Goal: Check status: Check status

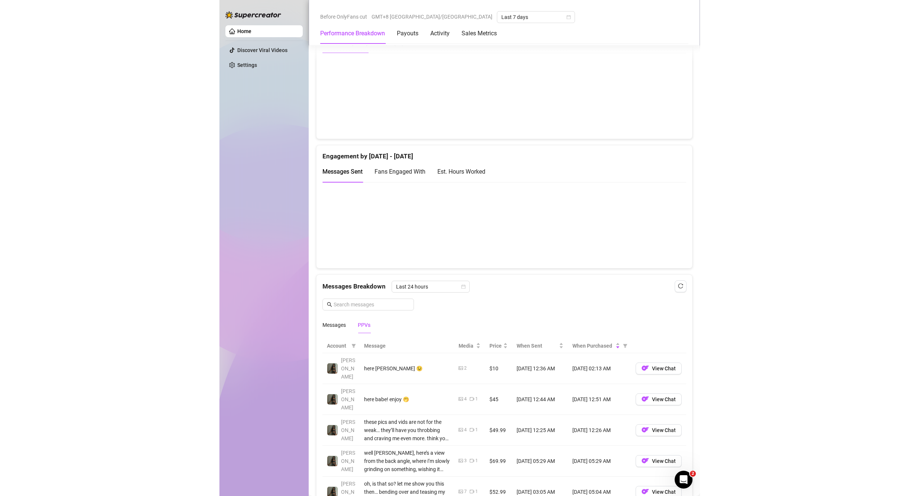
scroll to position [558, 0]
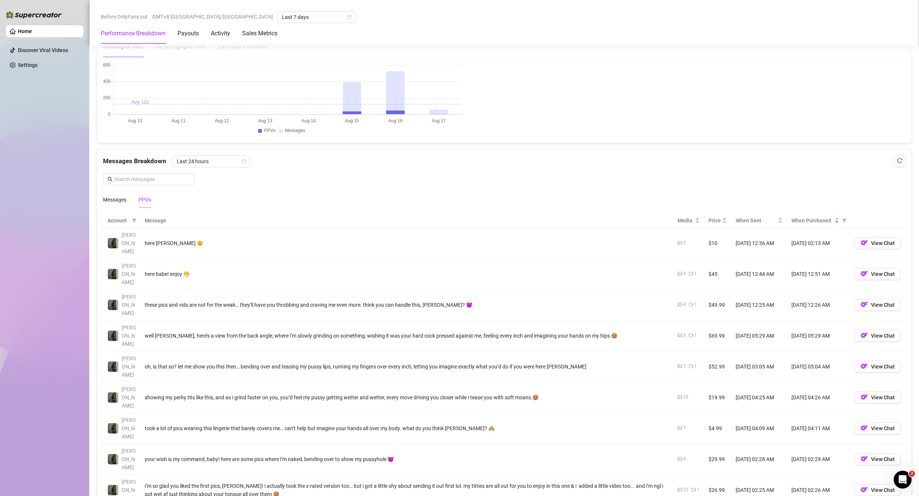
click at [162, 219] on th "Message" at bounding box center [406, 221] width 533 height 15
click at [108, 202] on div "Messages" at bounding box center [114, 200] width 23 height 8
click at [227, 164] on span "Last 24 hours" at bounding box center [211, 161] width 69 height 11
click at [326, 202] on div "Messages PPVs" at bounding box center [504, 199] width 803 height 17
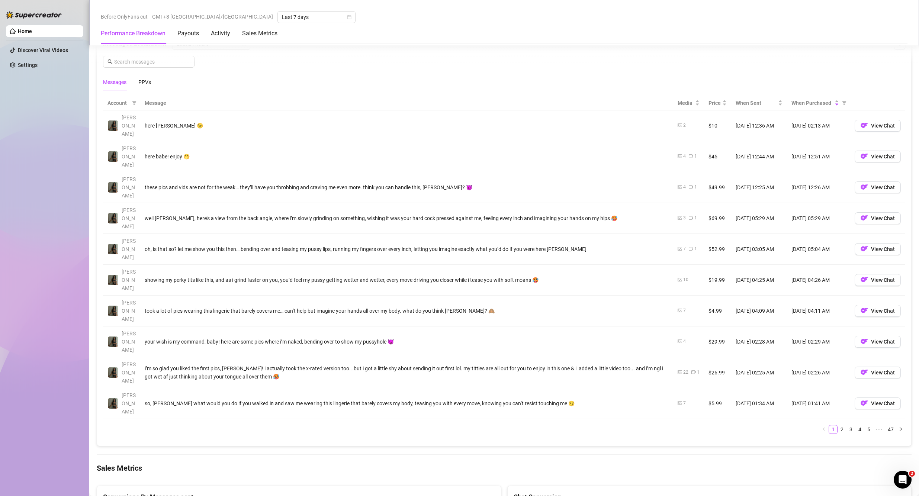
scroll to position [707, 0]
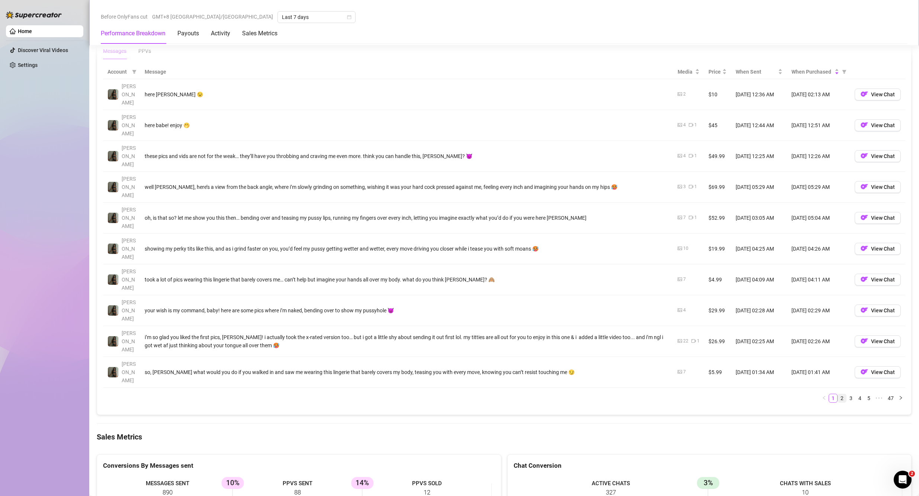
click at [480, 394] on link "2" at bounding box center [842, 398] width 8 height 8
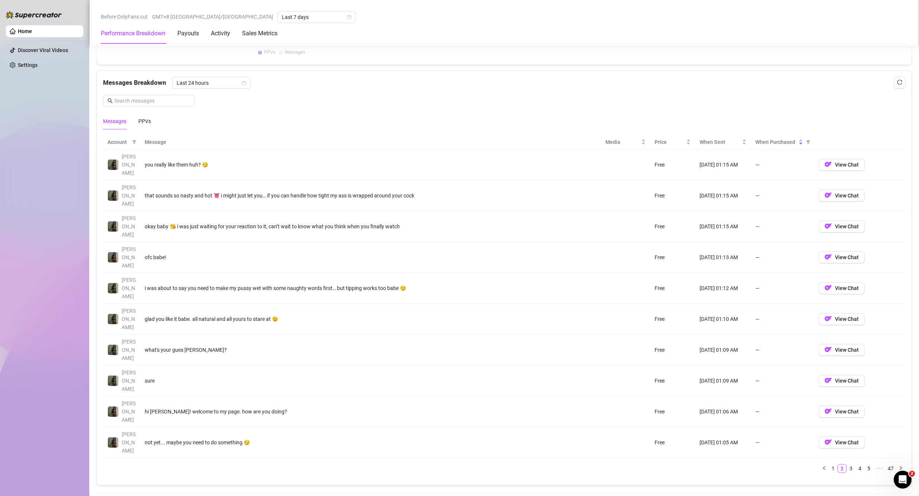
scroll to position [633, 0]
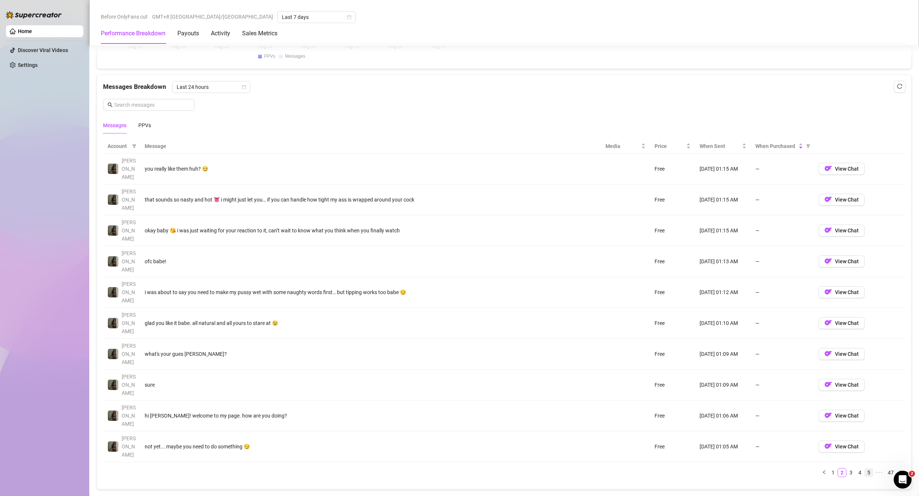
click at [480, 469] on link "5" at bounding box center [869, 473] width 8 height 8
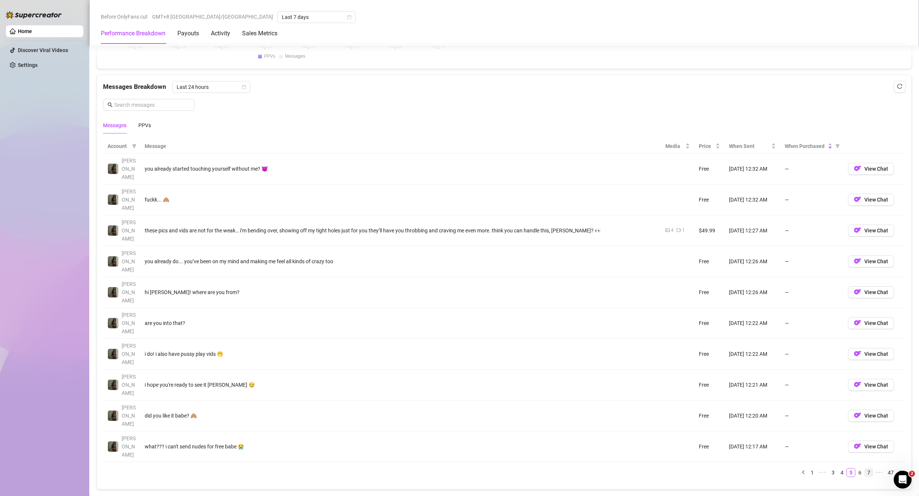
click at [480, 468] on li "7" at bounding box center [869, 472] width 9 height 9
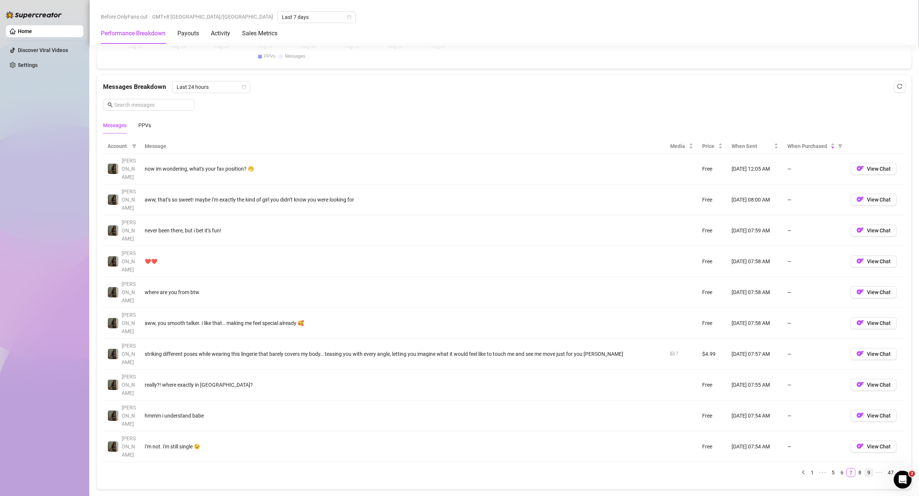
click at [480, 469] on link "9" at bounding box center [869, 473] width 8 height 8
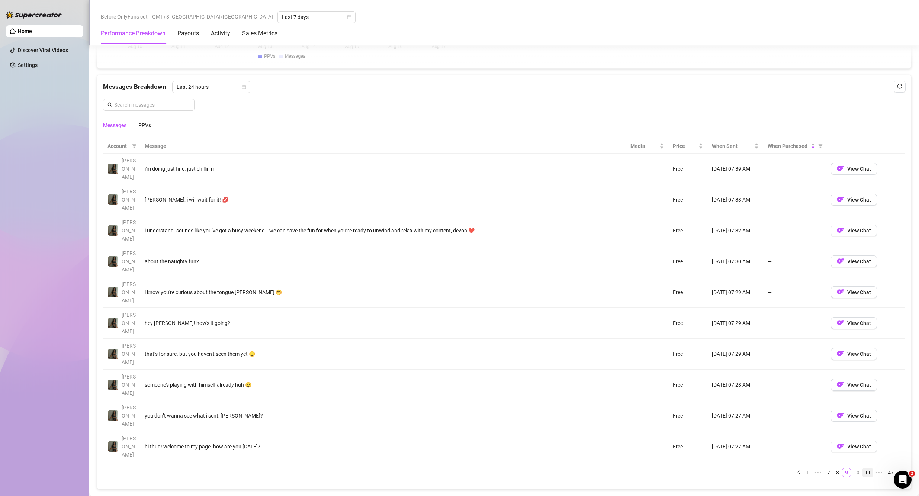
click at [480, 469] on link "11" at bounding box center [868, 473] width 10 height 8
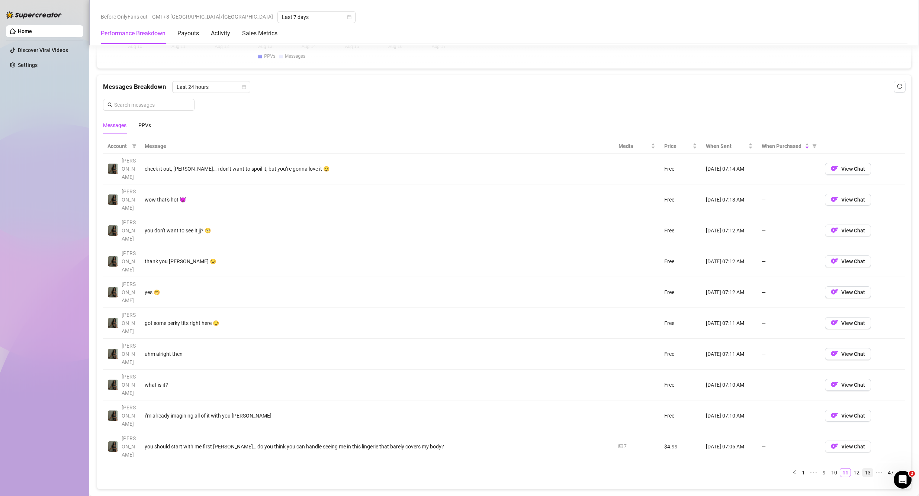
click at [480, 469] on link "13" at bounding box center [868, 473] width 10 height 8
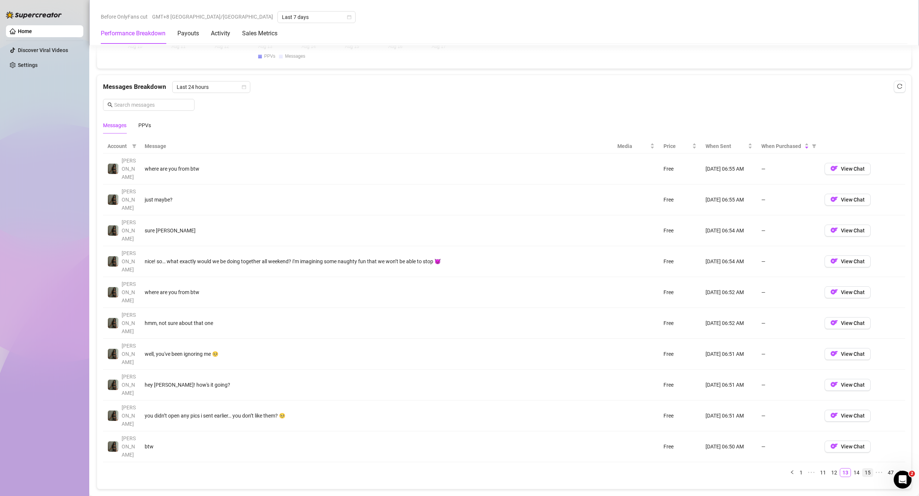
click at [480, 469] on link "15" at bounding box center [868, 473] width 10 height 8
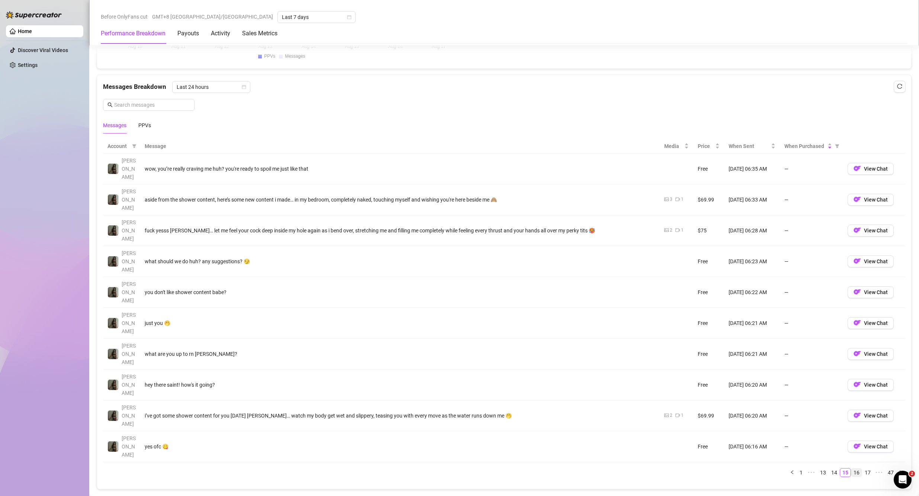
click at [480, 469] on link "16" at bounding box center [857, 473] width 10 height 8
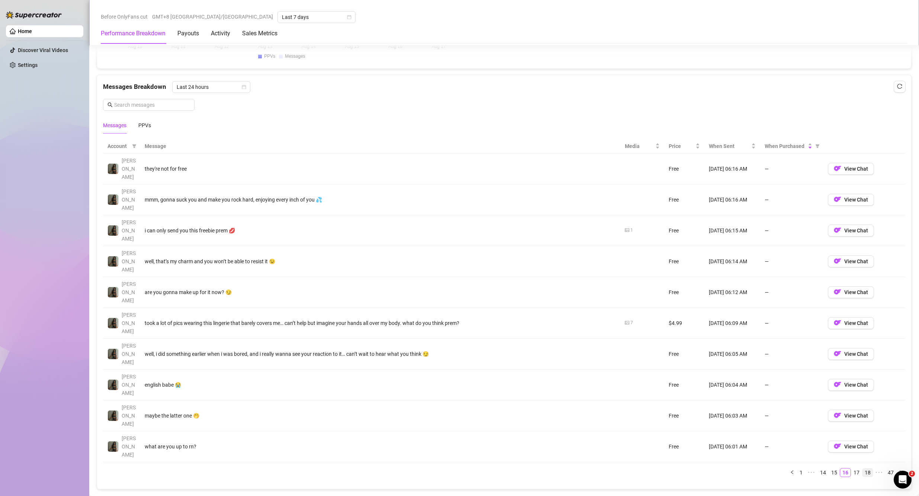
click at [480, 469] on link "18" at bounding box center [868, 473] width 10 height 8
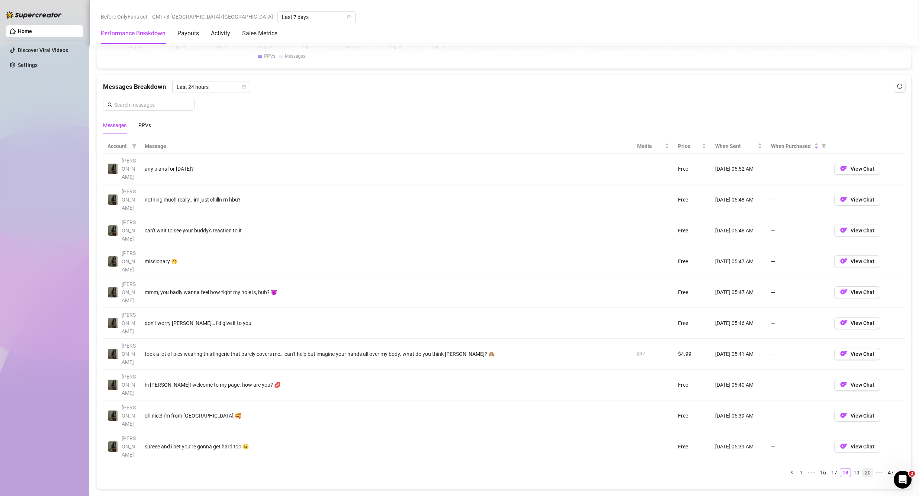
click at [480, 469] on link "20" at bounding box center [868, 473] width 10 height 8
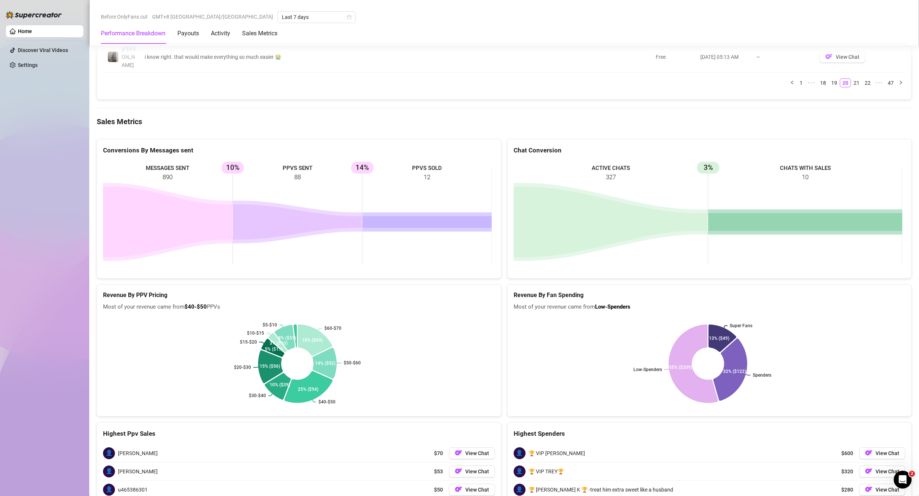
scroll to position [1027, 0]
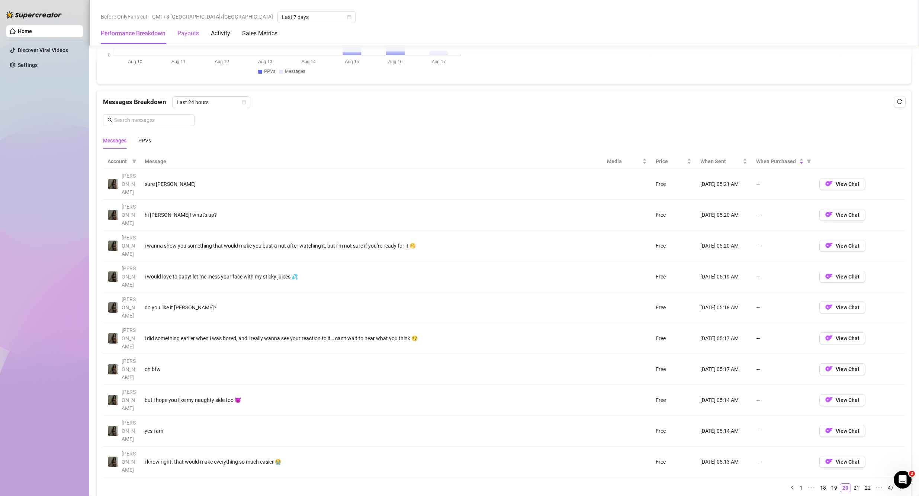
click at [190, 37] on div "Payouts" at bounding box center [188, 33] width 22 height 9
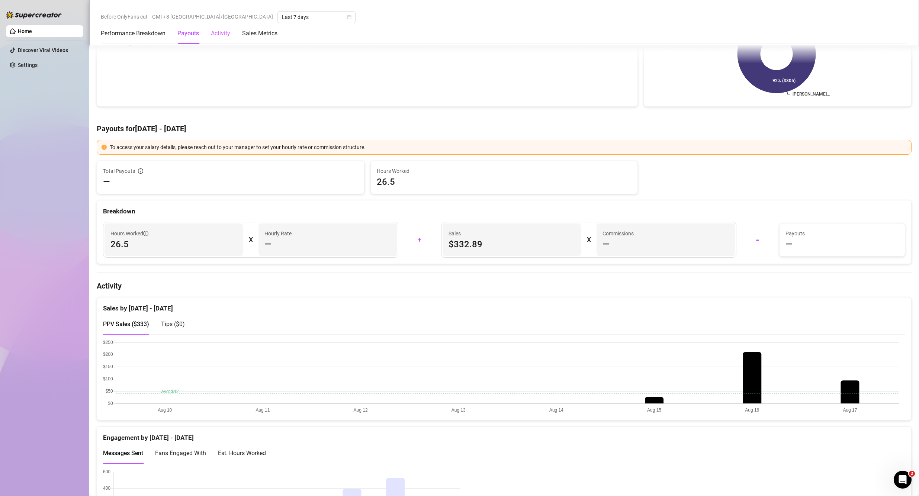
click at [226, 39] on div "Activity" at bounding box center [220, 33] width 19 height 21
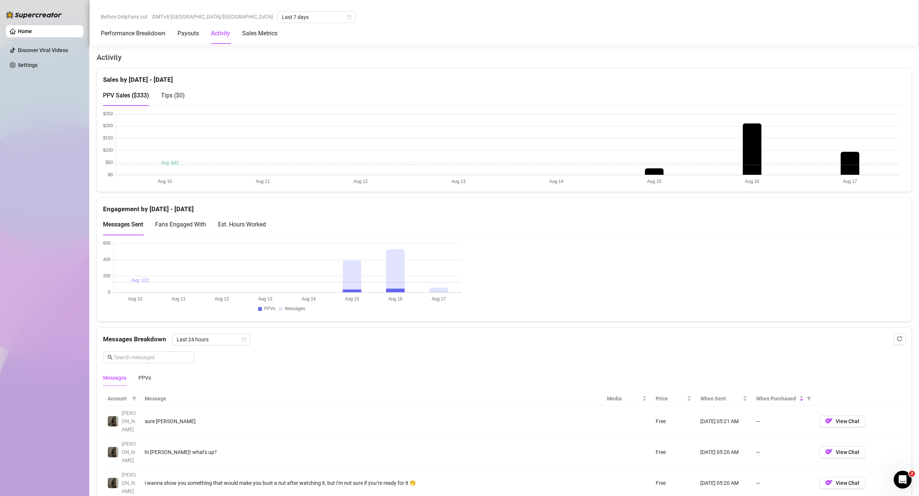
scroll to position [383, 0]
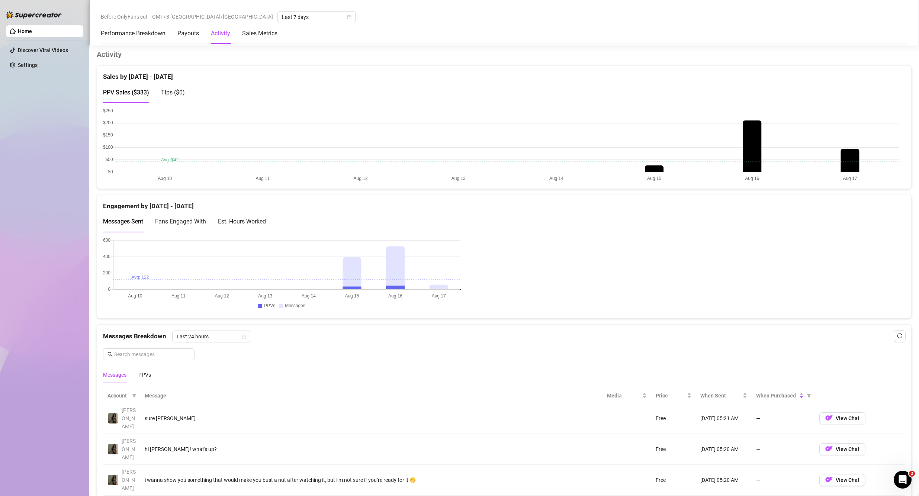
click at [480, 154] on canvas at bounding box center [501, 145] width 796 height 74
click at [480, 147] on canvas at bounding box center [501, 145] width 796 height 74
click at [182, 93] on span "Tips ( $0 )" at bounding box center [173, 92] width 24 height 7
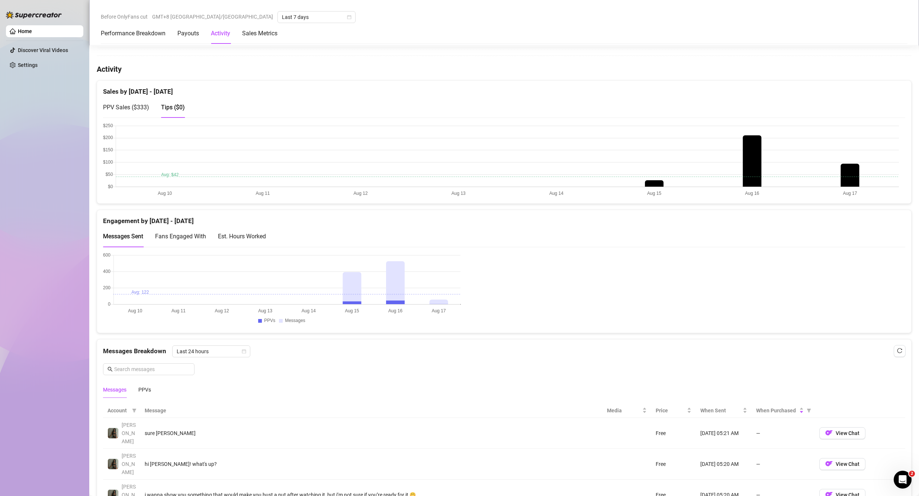
scroll to position [346, 0]
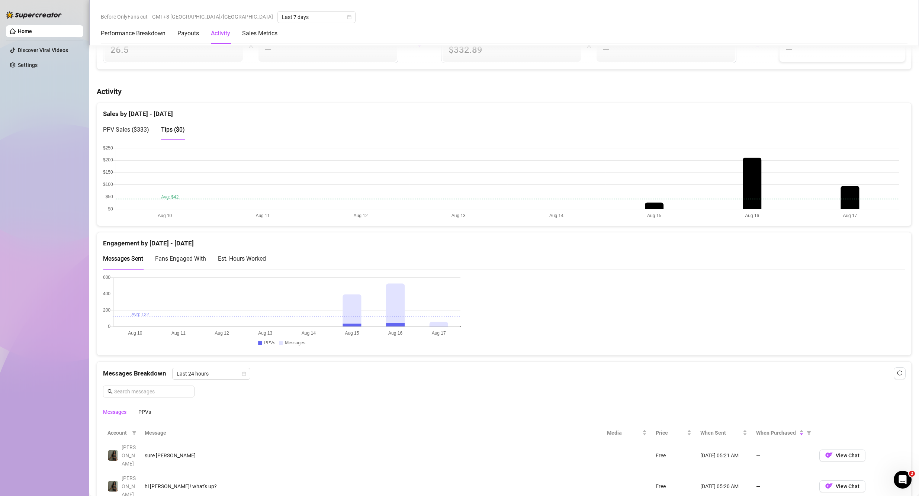
click at [134, 132] on span "PPV Sales ( $333 )" at bounding box center [126, 129] width 46 height 7
click at [168, 126] on span "Tips ( $0 )" at bounding box center [173, 129] width 24 height 7
click at [128, 129] on span "PPV Sales ( $333 )" at bounding box center [126, 129] width 46 height 7
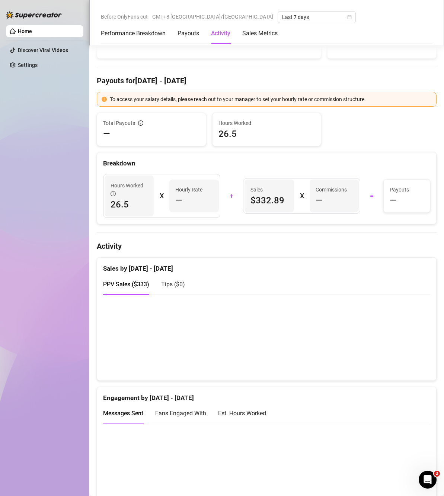
scroll to position [223, 0]
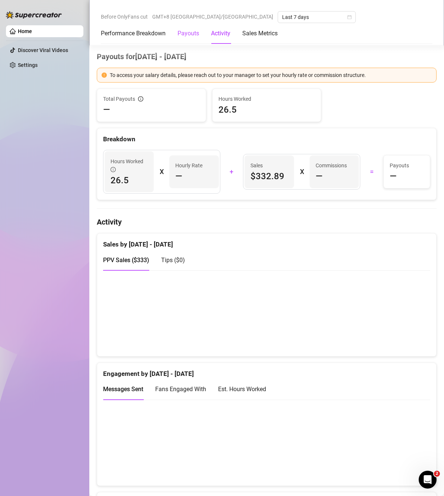
click at [183, 30] on div "Payouts" at bounding box center [188, 33] width 22 height 9
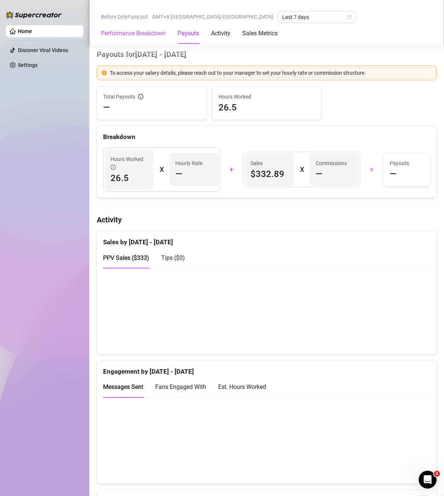
click at [134, 35] on Breakdown "Performance Breakdown" at bounding box center [133, 33] width 65 height 9
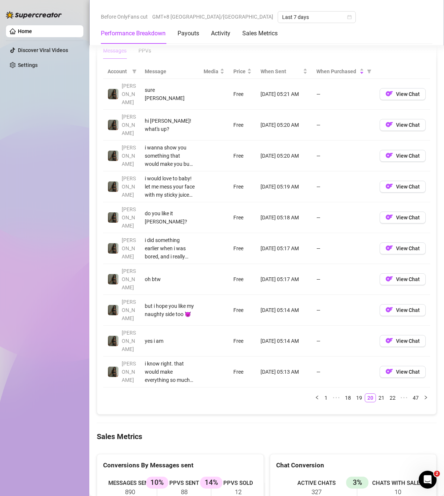
scroll to position [724, 0]
